Goal: Task Accomplishment & Management: Complete application form

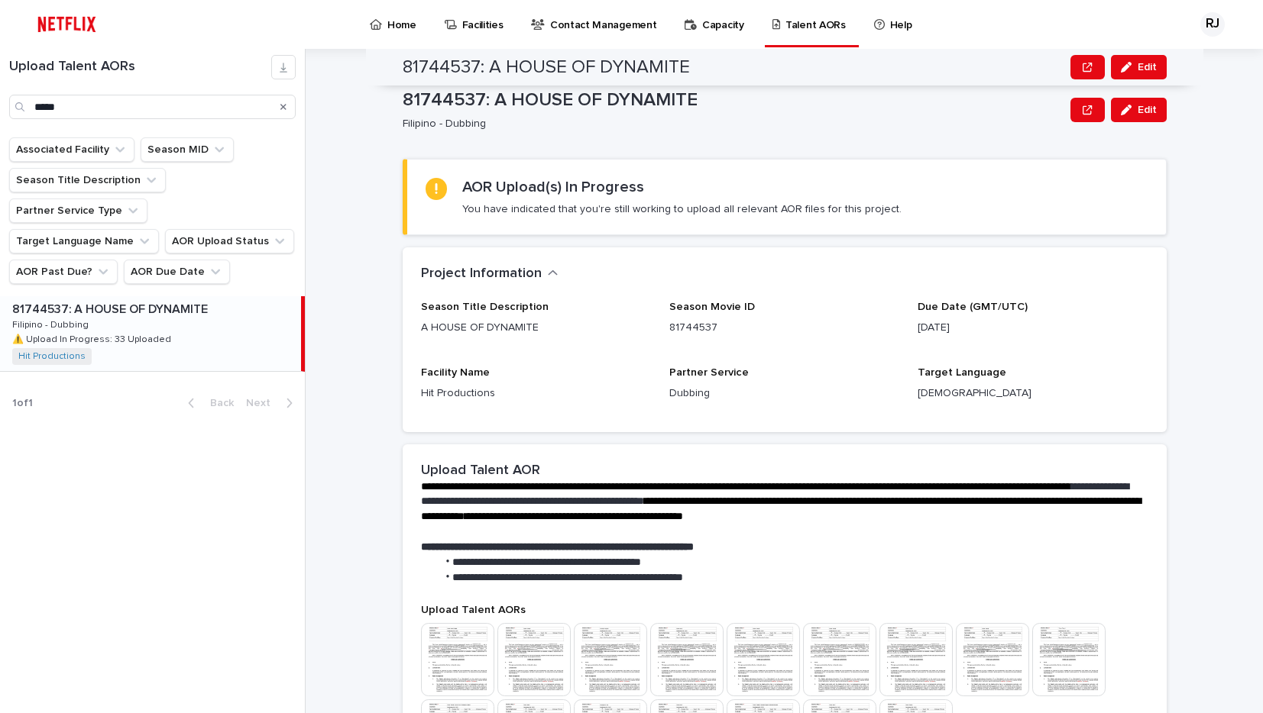
scroll to position [395, 0]
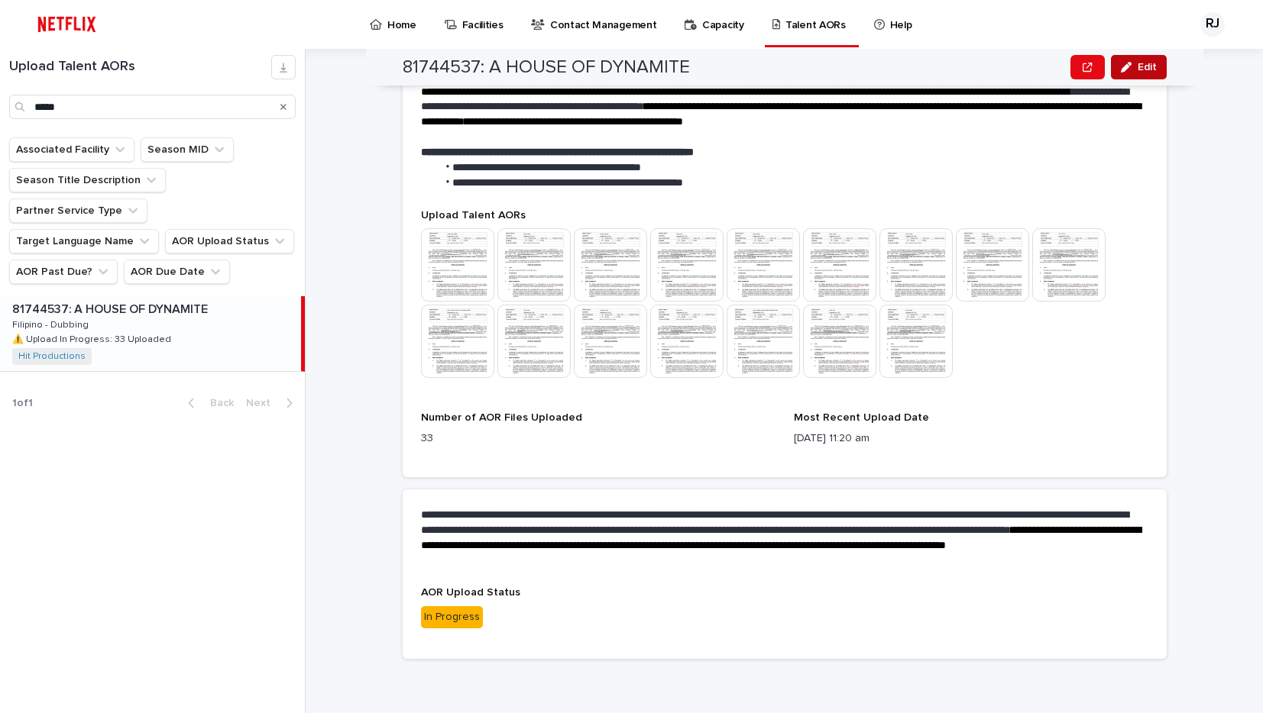
click at [1141, 66] on span "Edit" at bounding box center [1146, 67] width 19 height 11
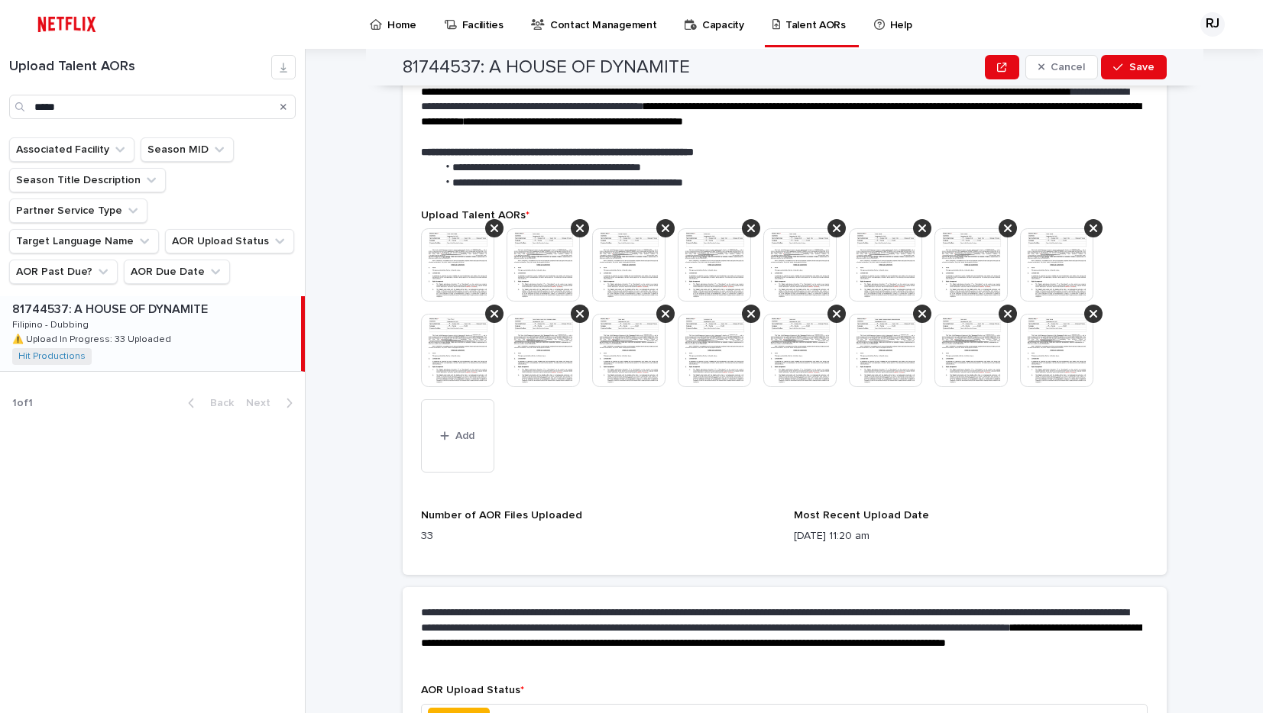
scroll to position [448, 0]
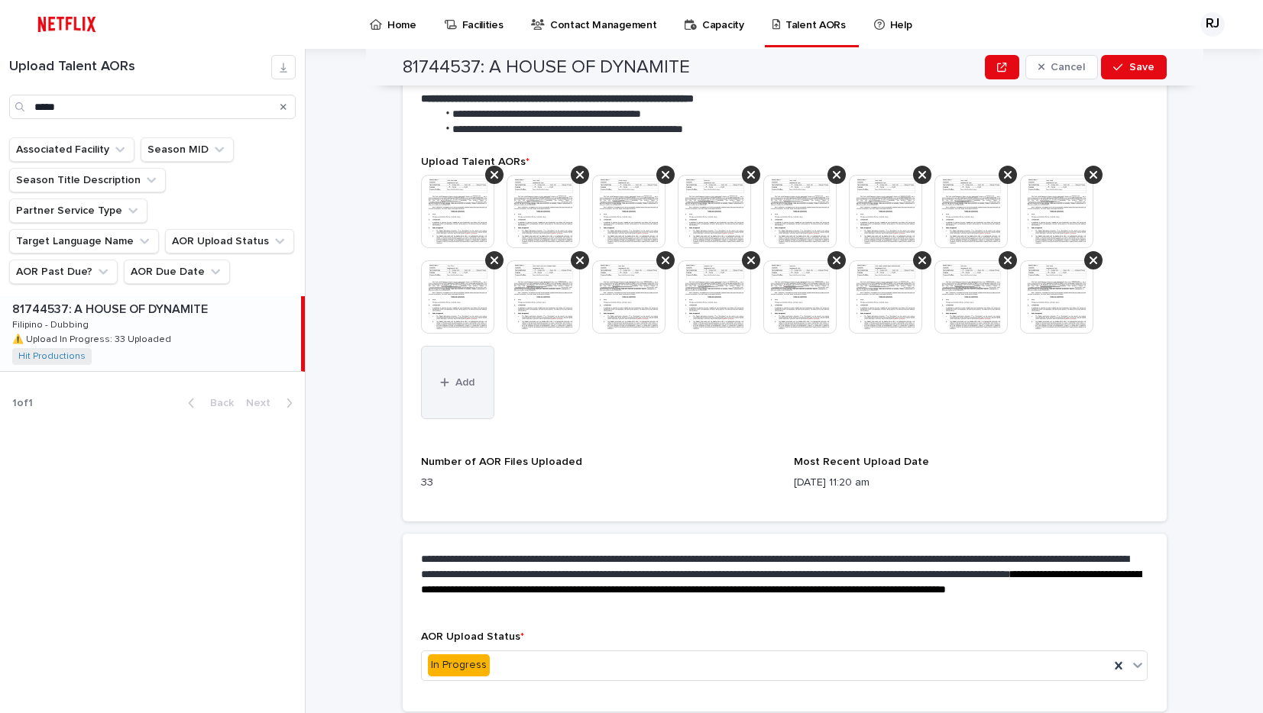
click at [448, 377] on icon "button" at bounding box center [444, 382] width 9 height 11
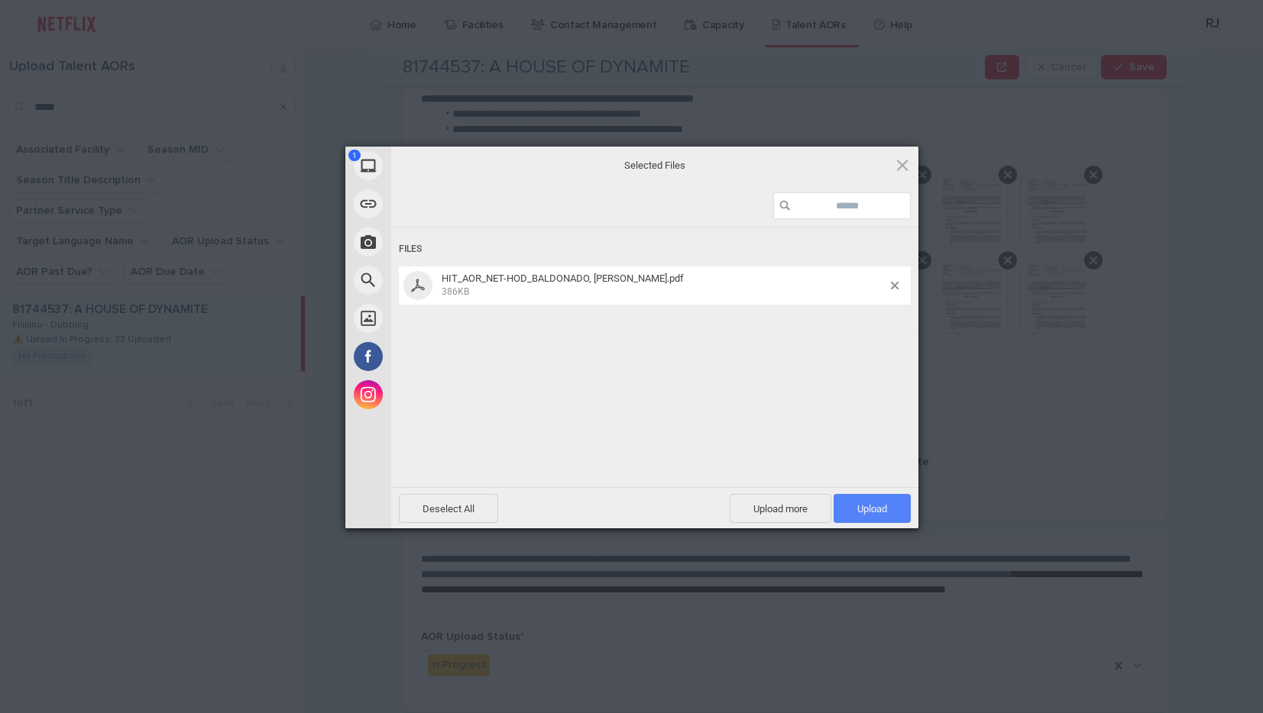
click at [879, 506] on span "Upload 1" at bounding box center [872, 508] width 30 height 11
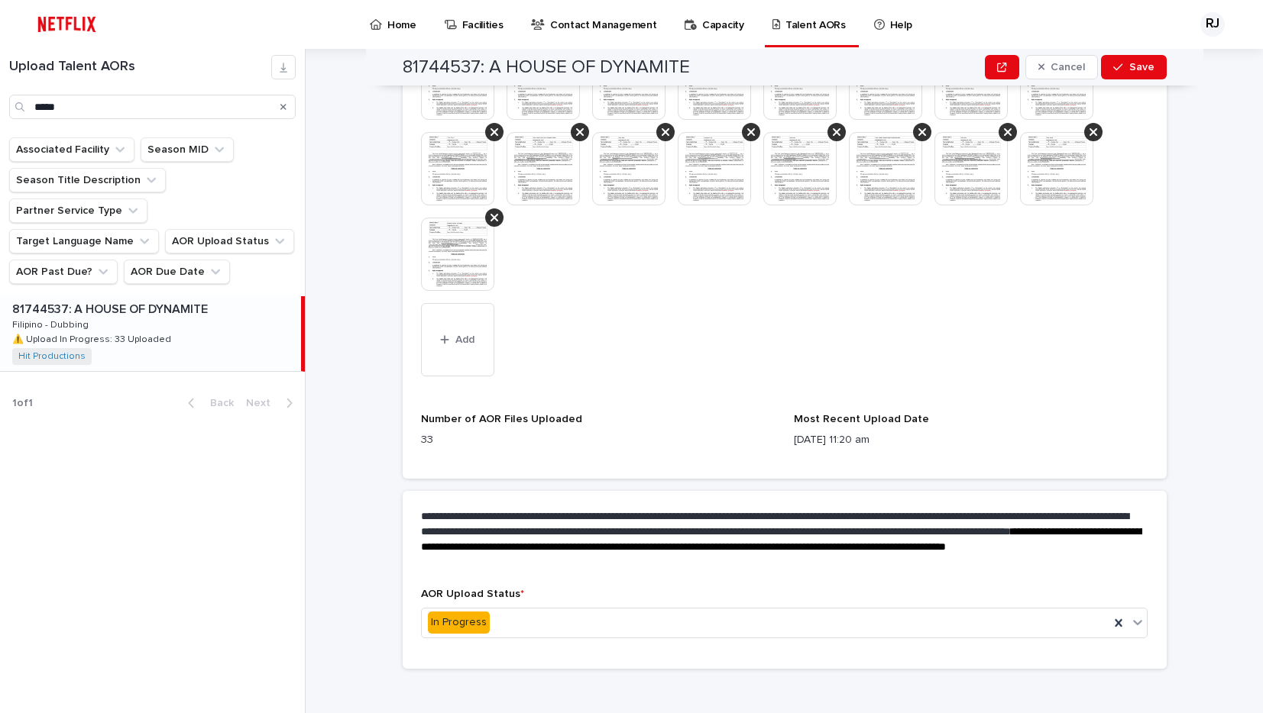
scroll to position [587, 0]
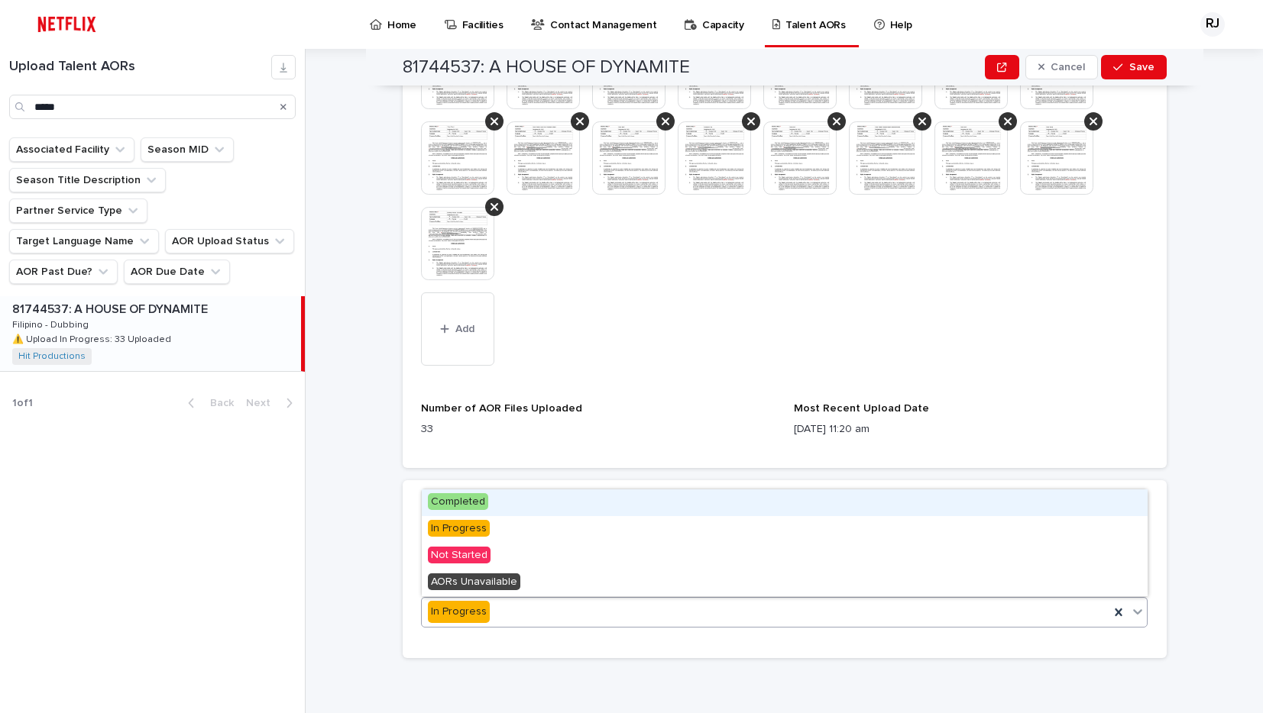
click at [495, 608] on div "In Progress" at bounding box center [766, 612] width 688 height 25
click at [460, 500] on span "Completed" at bounding box center [458, 501] width 60 height 17
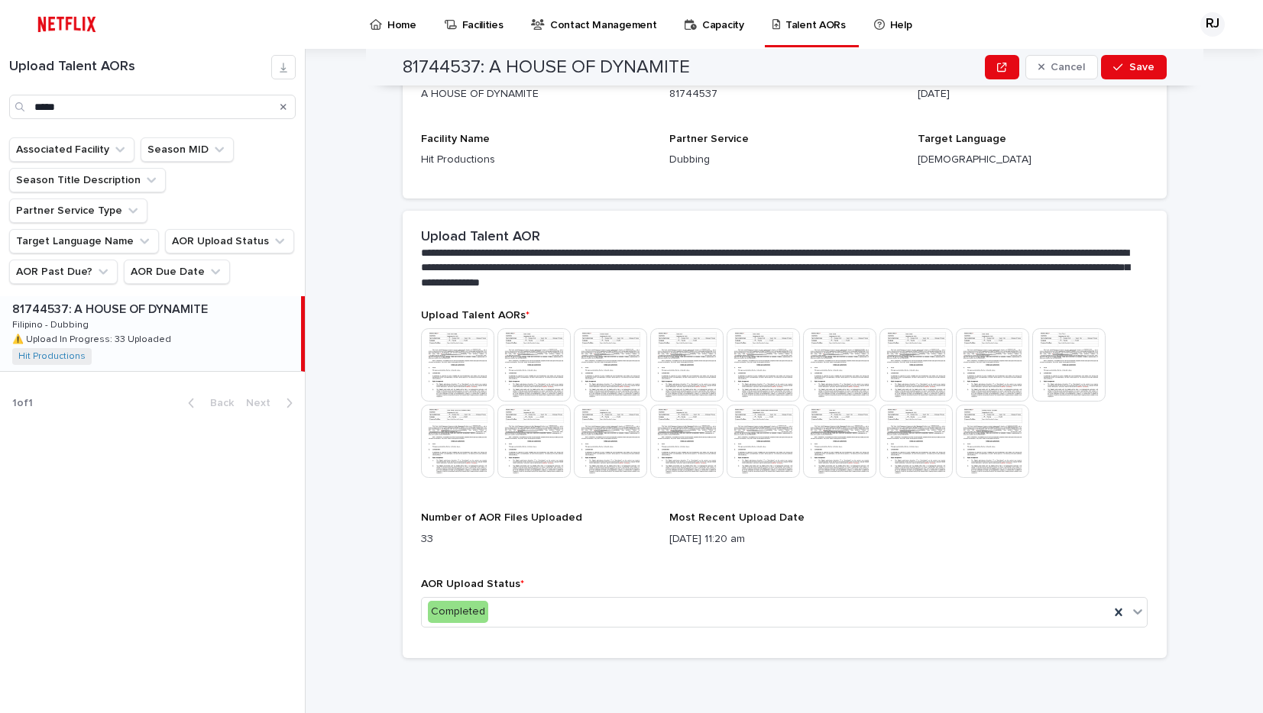
scroll to position [0, 0]
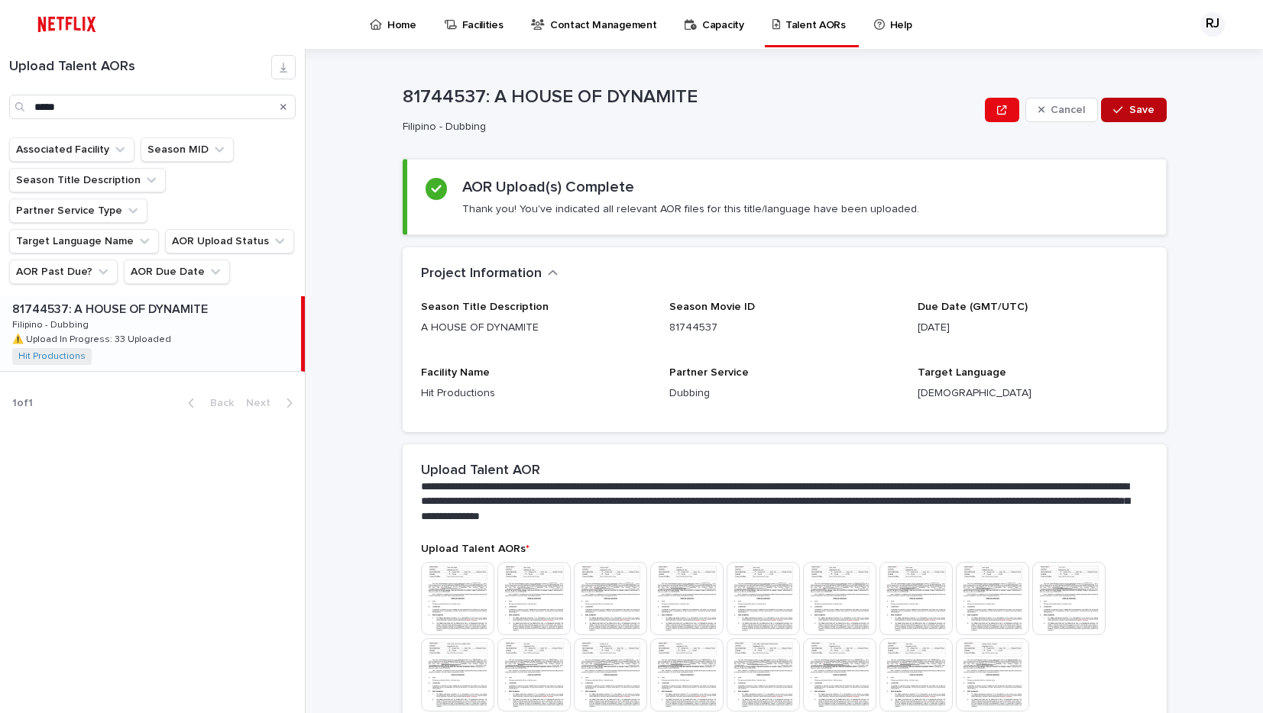
click at [1147, 115] on button "Save" at bounding box center [1133, 110] width 65 height 24
click at [280, 106] on icon "Search" at bounding box center [283, 106] width 6 height 9
click at [264, 107] on input "Search" at bounding box center [152, 107] width 286 height 24
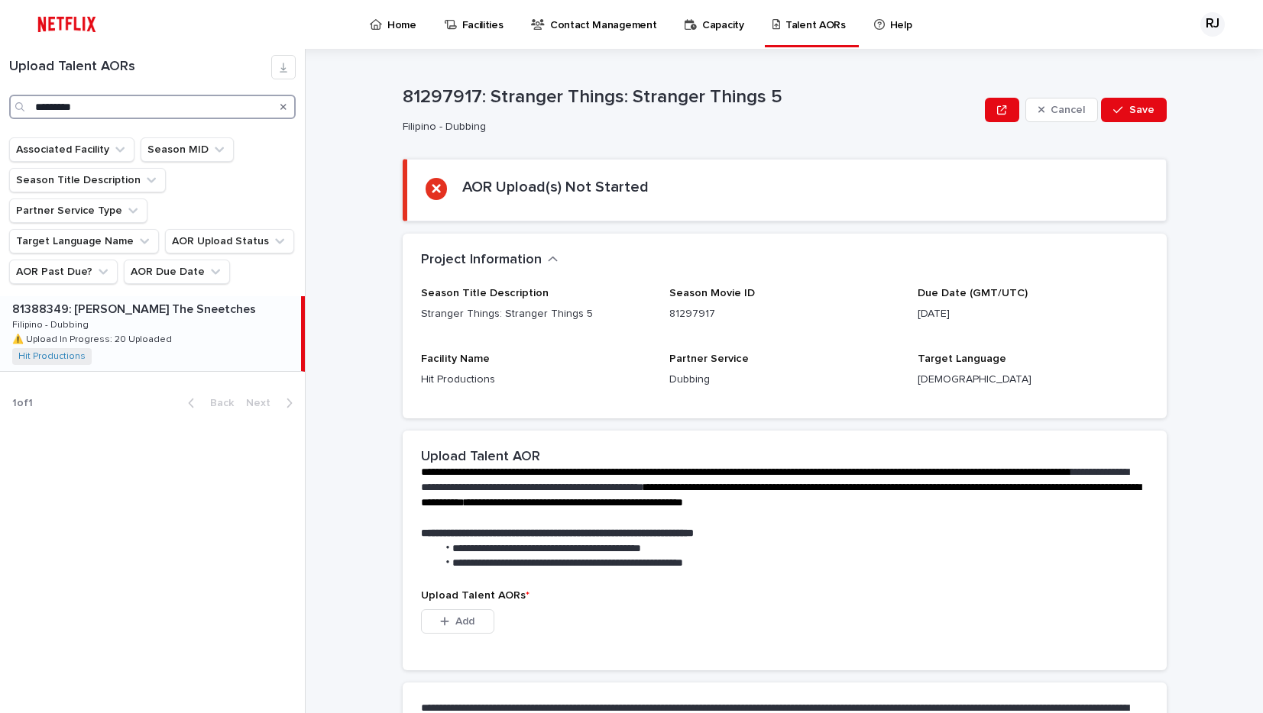
type input "*********"
click at [154, 299] on div "81388349: [PERSON_NAME] The Sneetches 81388349: [PERSON_NAME] The Sneetches Fil…" at bounding box center [150, 333] width 301 height 75
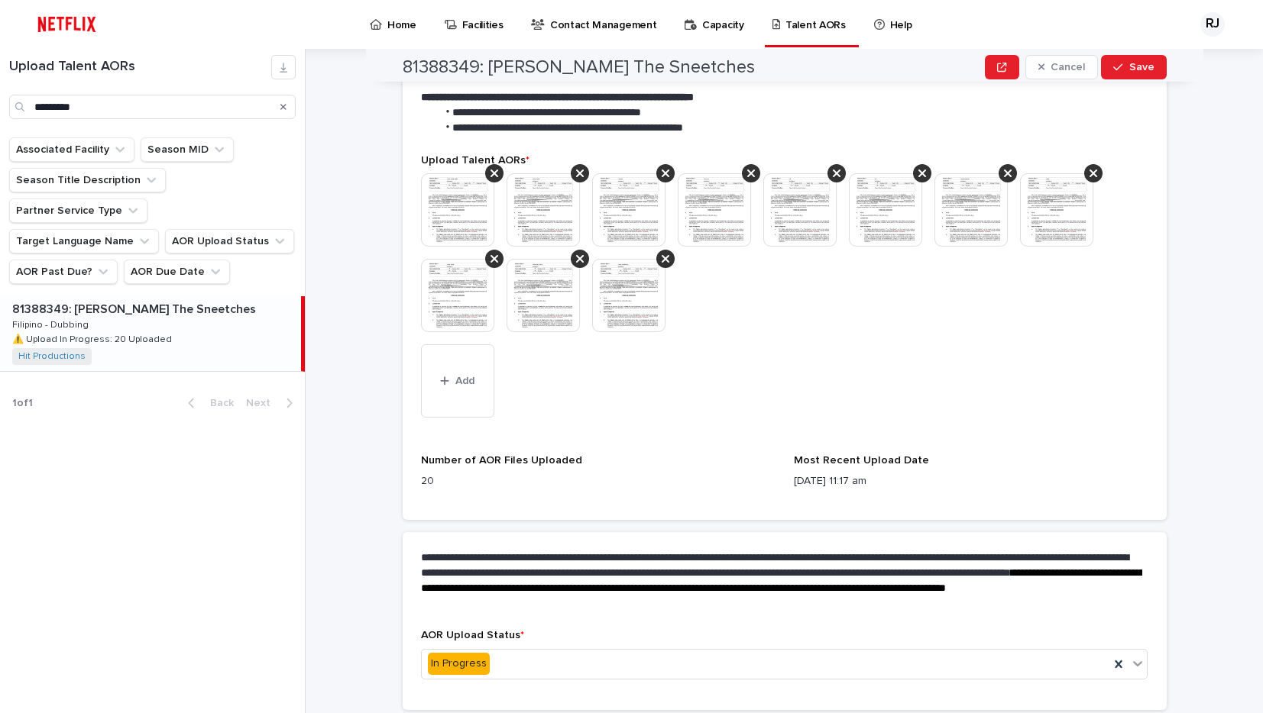
scroll to position [502, 0]
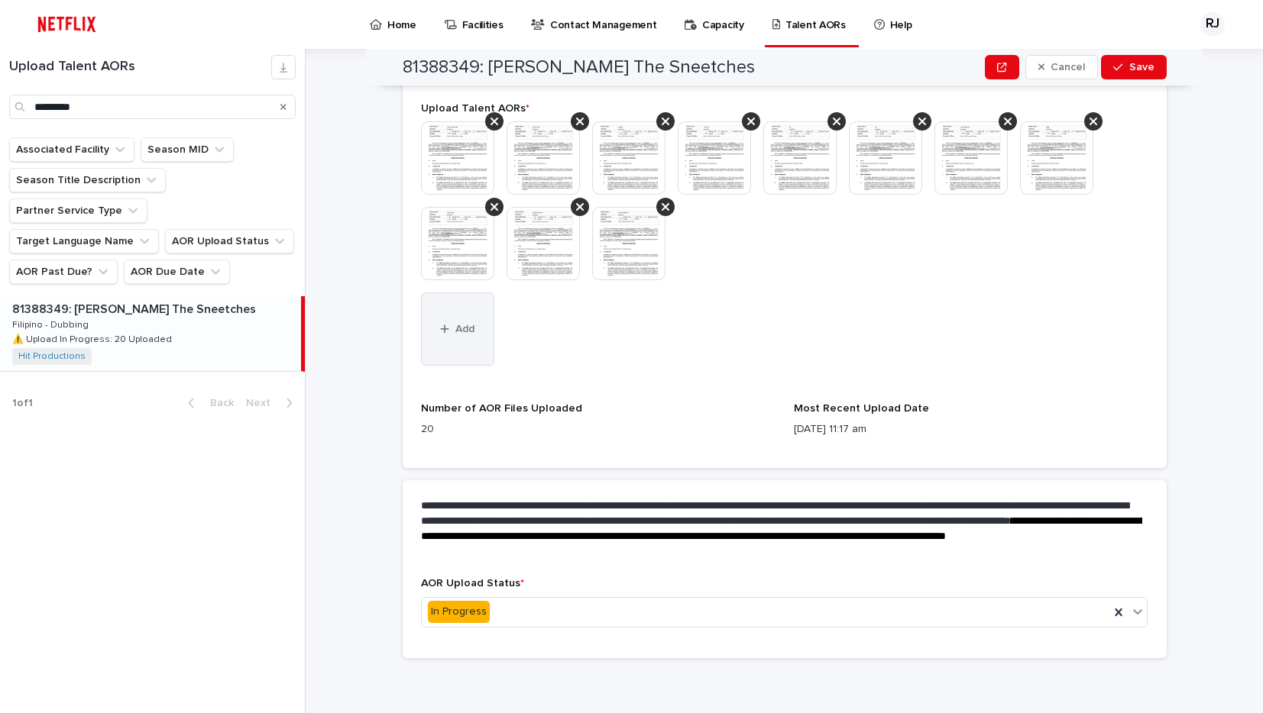
click at [451, 334] on div "button" at bounding box center [447, 329] width 15 height 11
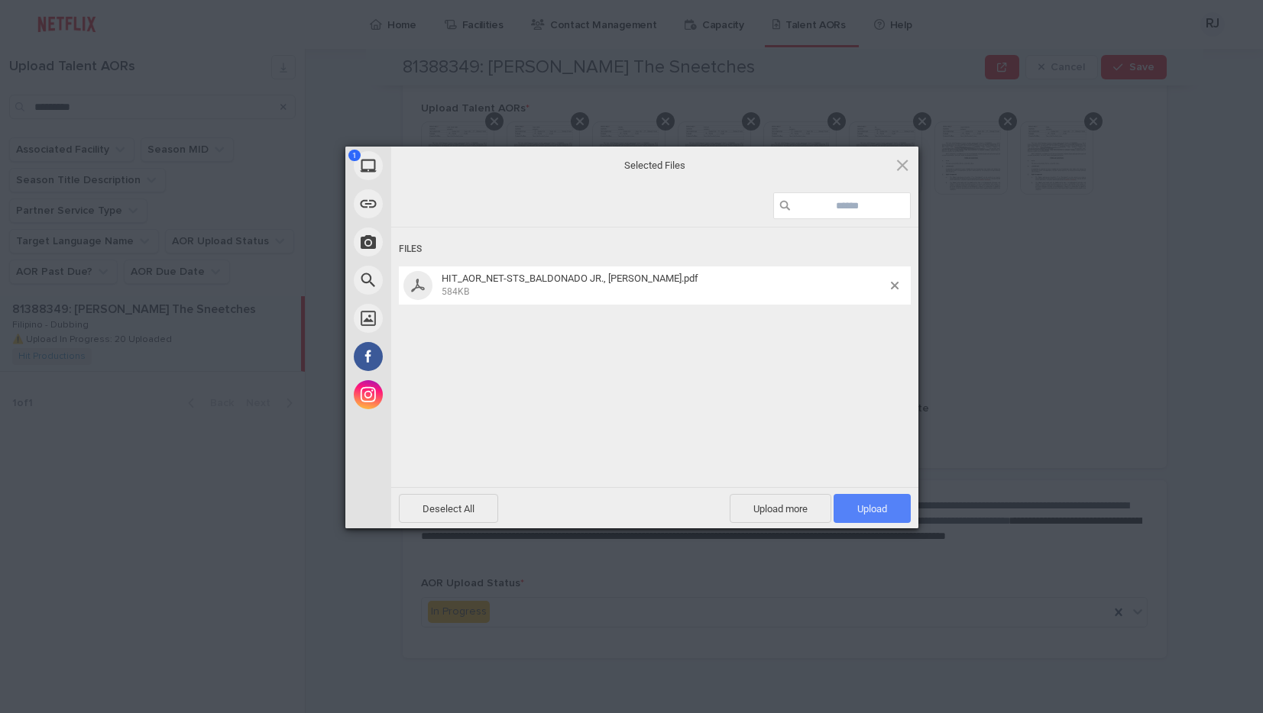
click at [877, 509] on span "Upload 1" at bounding box center [872, 508] width 30 height 11
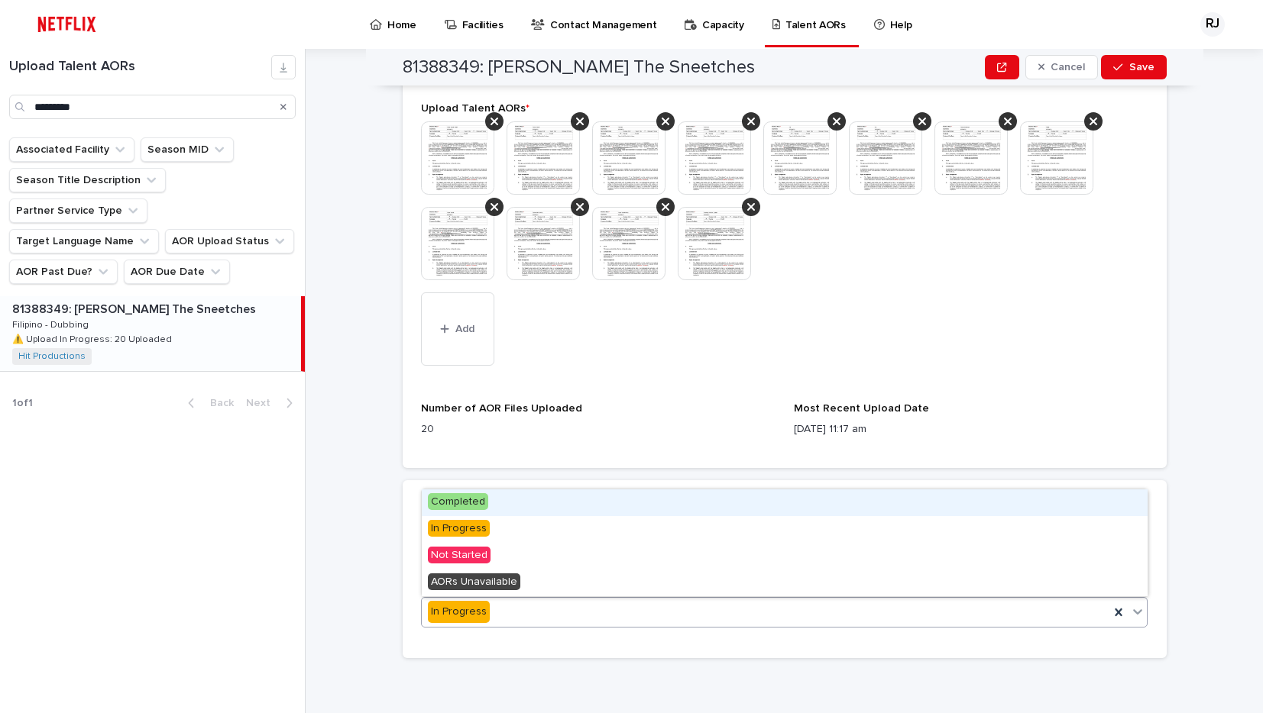
click at [705, 616] on div "In Progress" at bounding box center [766, 612] width 688 height 25
click at [469, 501] on span "Completed" at bounding box center [458, 501] width 60 height 17
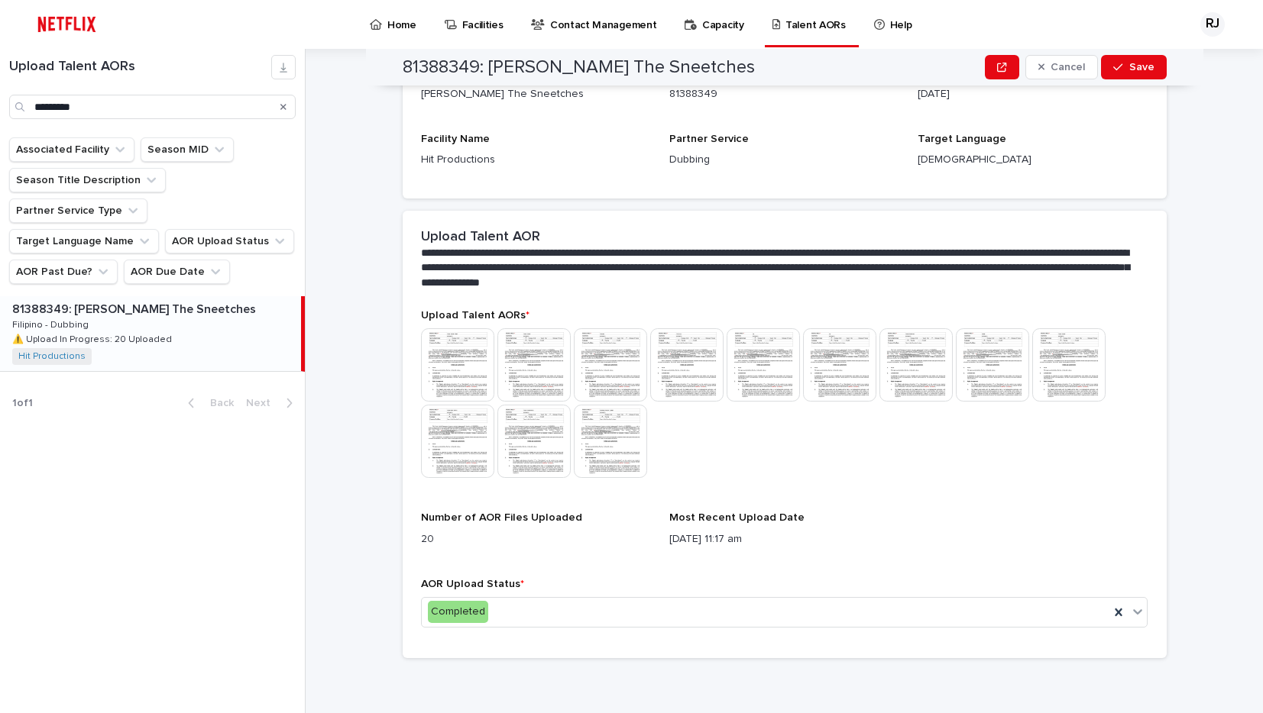
scroll to position [0, 0]
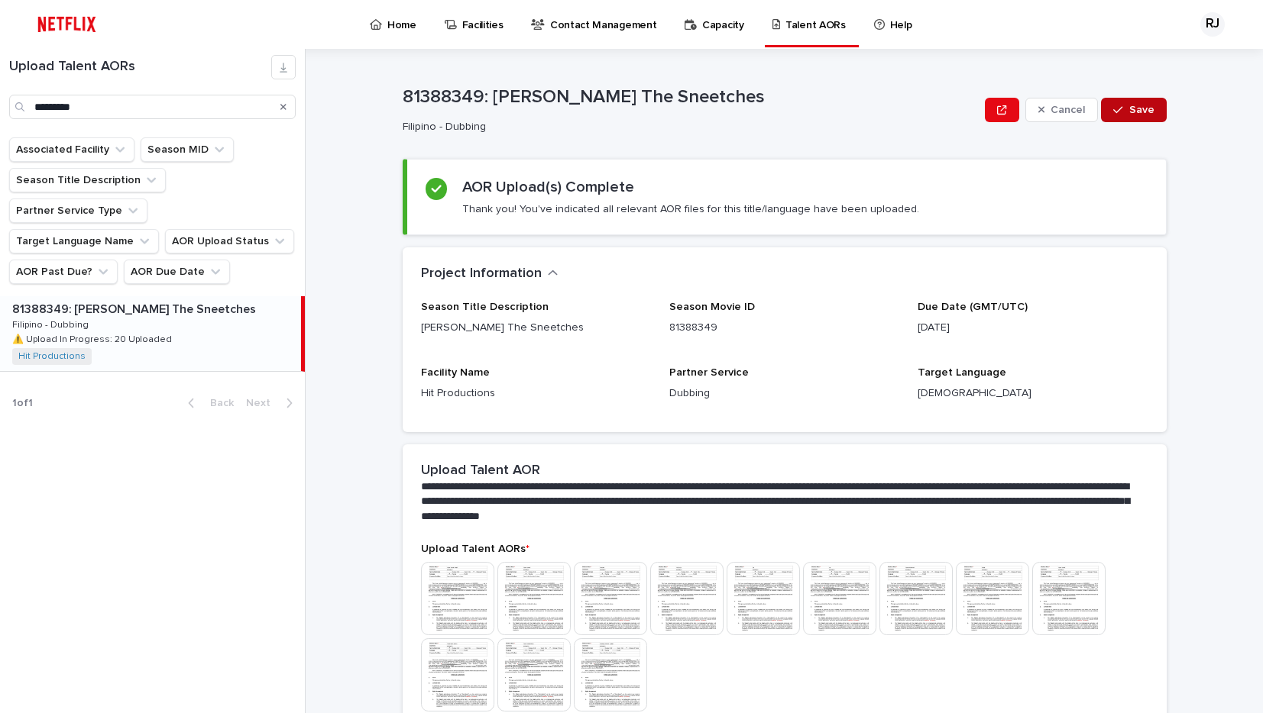
click at [1141, 108] on span "Save" at bounding box center [1141, 110] width 25 height 11
click at [392, 25] on p "Home" at bounding box center [401, 16] width 29 height 32
